Goal: Task Accomplishment & Management: Manage account settings

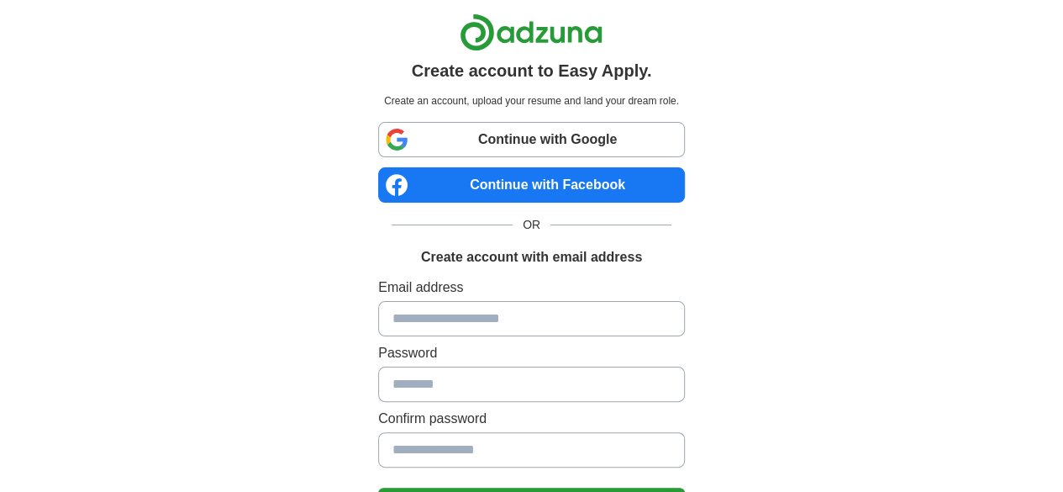
click at [455, 145] on link "Continue with Google" at bounding box center [531, 139] width 307 height 35
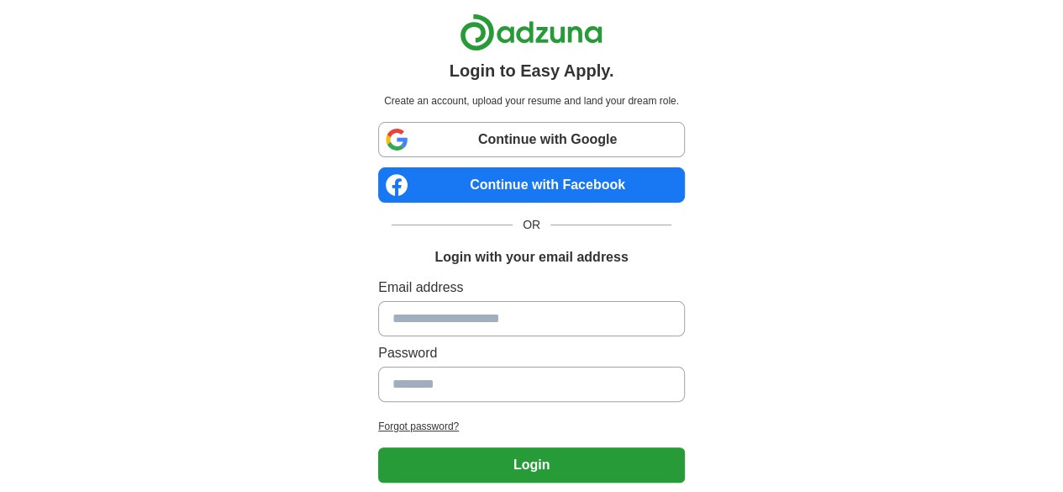
click at [490, 144] on link "Continue with Google" at bounding box center [531, 139] width 307 height 35
click at [412, 145] on link "Continue with Google" at bounding box center [531, 139] width 307 height 35
click at [467, 143] on link "Continue with Google" at bounding box center [531, 139] width 307 height 35
click at [418, 140] on link "Continue with Google" at bounding box center [531, 139] width 307 height 35
click at [528, 154] on link "Continue with Google" at bounding box center [531, 139] width 307 height 35
